Goal: Transaction & Acquisition: Purchase product/service

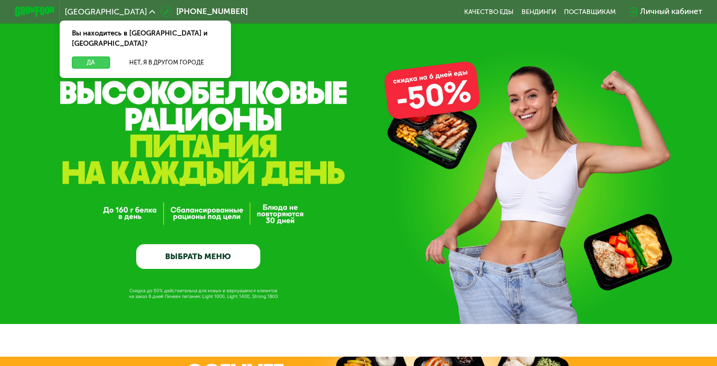
click at [90, 56] on button "Да" at bounding box center [91, 62] width 38 height 12
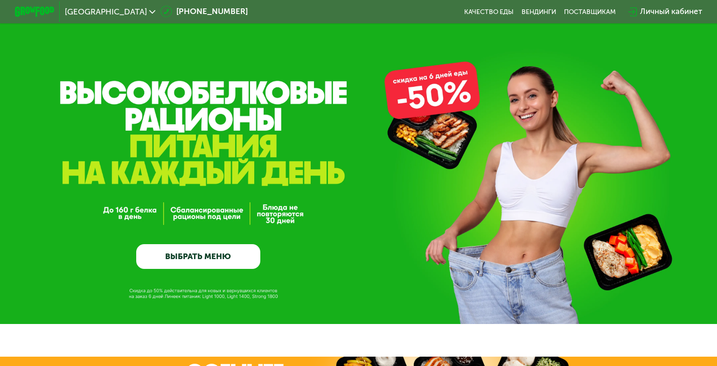
click at [203, 255] on link "ВЫБРАТЬ МЕНЮ" at bounding box center [198, 256] width 124 height 25
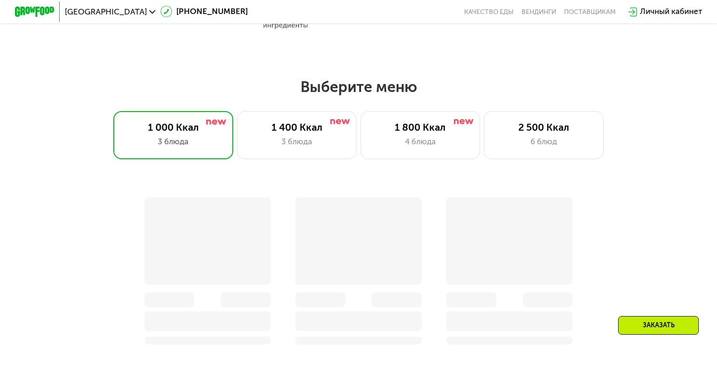
scroll to position [634, 0]
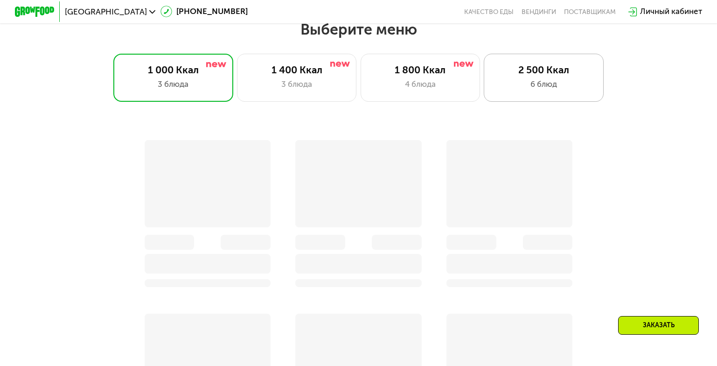
click at [497, 83] on div "6 блюд" at bounding box center [544, 84] width 98 height 12
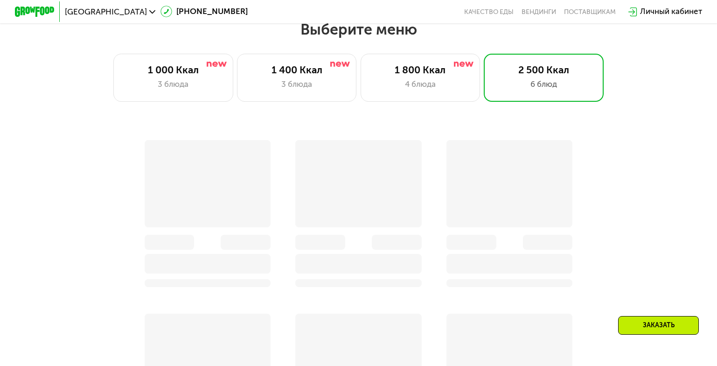
click at [663, 323] on div "Заказать" at bounding box center [658, 325] width 81 height 19
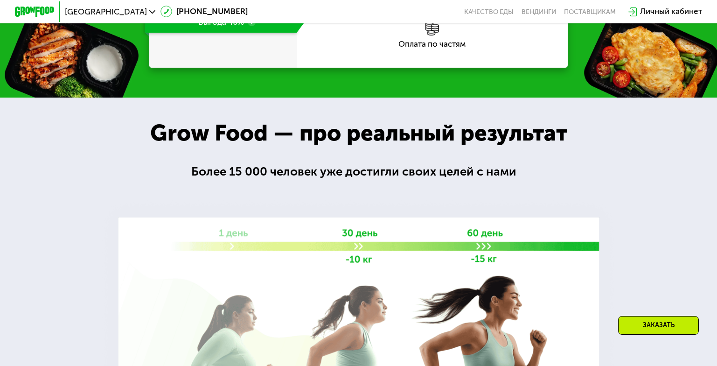
scroll to position [1378, 0]
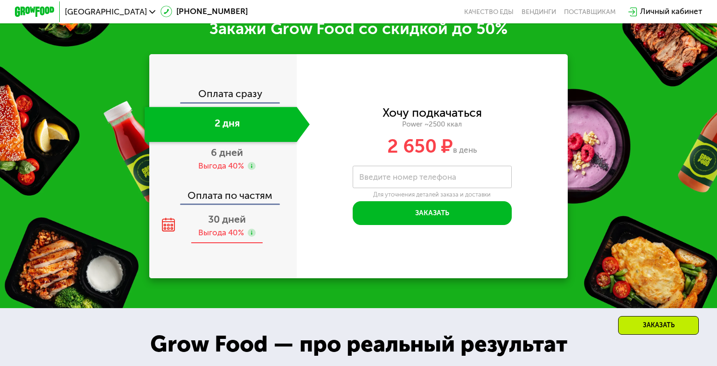
click at [233, 225] on span "30 дней" at bounding box center [227, 219] width 38 height 12
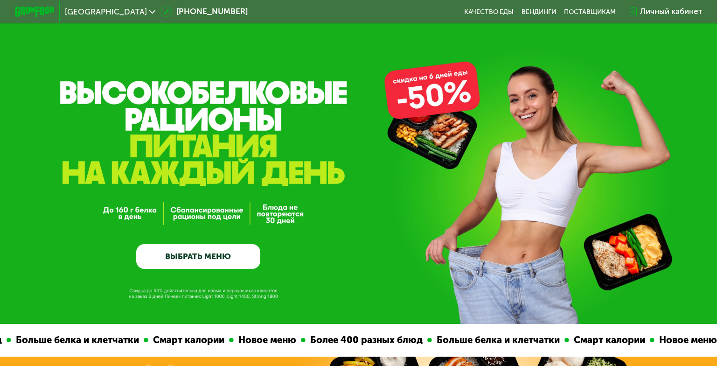
click at [191, 256] on link "ВЫБРАТЬ МЕНЮ" at bounding box center [198, 256] width 124 height 25
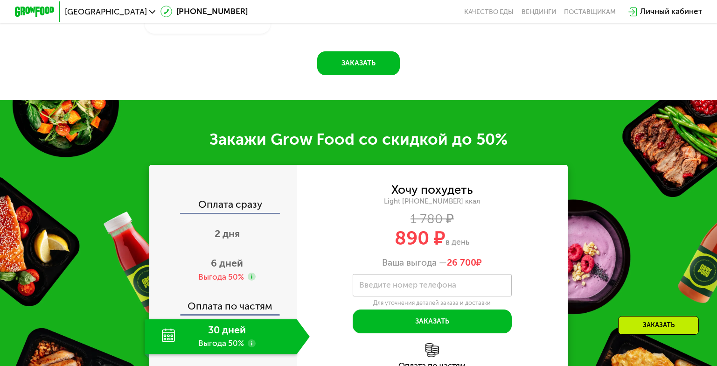
scroll to position [1153, 0]
